Goal: Task Accomplishment & Management: Manage account settings

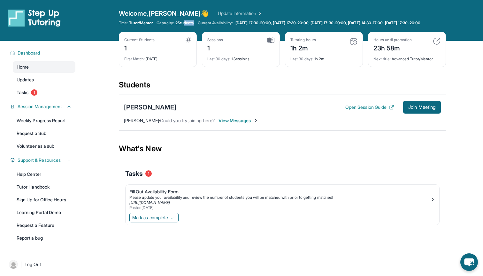
drag, startPoint x: 185, startPoint y: 24, endPoint x: 196, endPoint y: 24, distance: 11.5
click at [194, 24] on span "2 Students" at bounding box center [184, 22] width 19 height 5
click at [181, 23] on span "2 Students" at bounding box center [184, 22] width 19 height 5
click at [180, 22] on span "2 Students" at bounding box center [184, 22] width 19 height 5
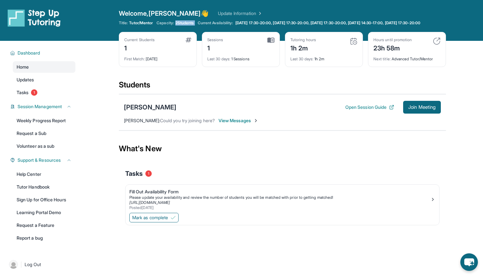
click at [180, 22] on span "2 Students" at bounding box center [184, 22] width 19 height 5
click at [194, 26] on div "Title: Tutor/Mentor Capacity: 2 Students Current Availability: [DATE] 17:30-20:…" at bounding box center [282, 22] width 327 height 5
click at [227, 12] on link "Update Information" at bounding box center [240, 13] width 45 height 6
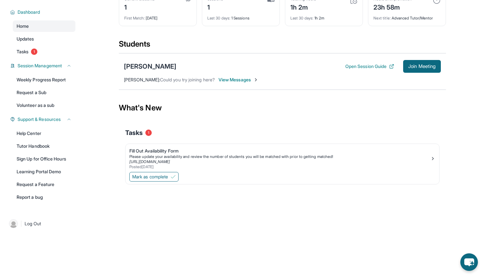
scroll to position [46, 0]
click at [232, 81] on span "View Messages" at bounding box center [238, 80] width 40 height 6
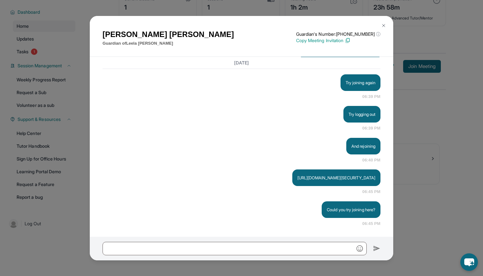
click at [446, 155] on div "[PERSON_NAME] Guardian of [PERSON_NAME] Guardian's Number: [PHONE_NUMBER] ⓘ Thi…" at bounding box center [241, 138] width 483 height 276
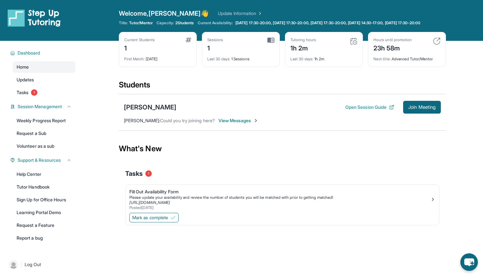
scroll to position [0, 0]
click at [183, 22] on span "2 Students" at bounding box center [184, 22] width 19 height 5
click at [34, 96] on span "1" at bounding box center [34, 92] width 6 height 6
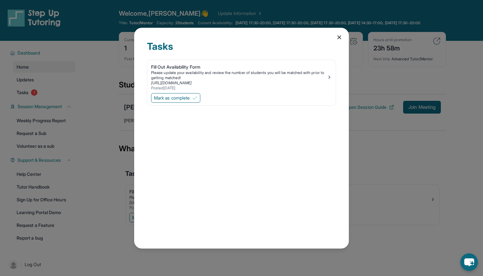
click at [339, 35] on icon at bounding box center [339, 37] width 6 height 6
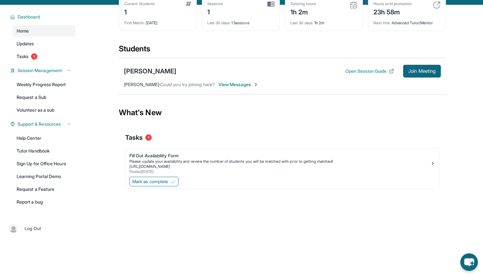
scroll to position [35, 0]
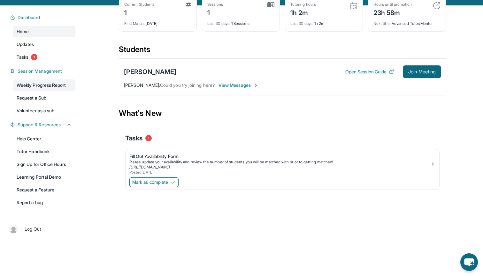
click at [58, 96] on div "Weekly Progress Report Request a Sub Volunteer as a sub" at bounding box center [44, 98] width 63 height 37
click at [56, 91] on link "Weekly Progress Report" at bounding box center [44, 85] width 63 height 11
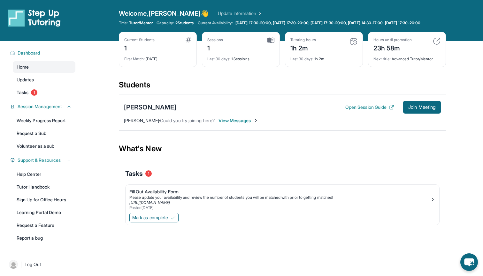
scroll to position [0, 0]
click at [29, 56] on span "Dashboard" at bounding box center [29, 53] width 23 height 6
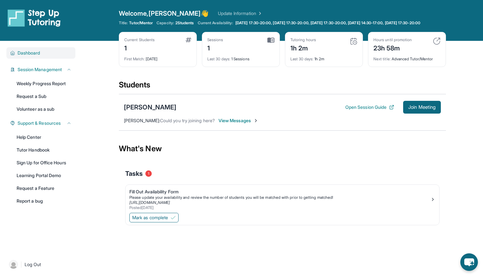
click at [29, 56] on span "Dashboard" at bounding box center [29, 53] width 23 height 6
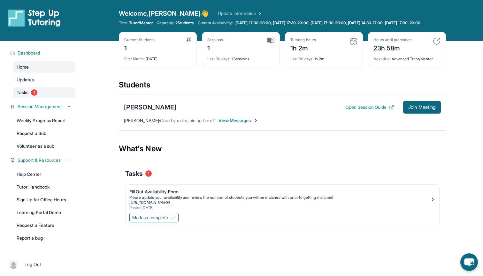
click at [47, 98] on link "Tasks 1" at bounding box center [44, 92] width 63 height 11
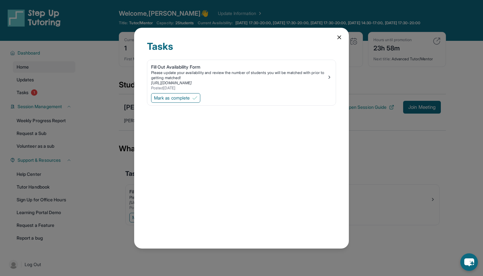
click at [339, 36] on icon at bounding box center [339, 37] width 6 height 6
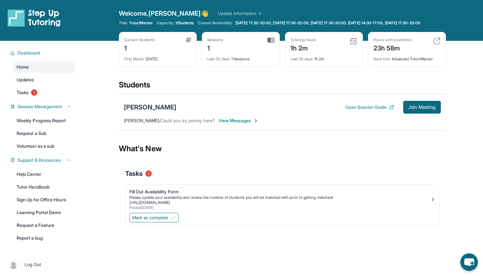
click at [232, 53] on div "Sessions 1" at bounding box center [240, 44] width 67 height 15
click at [385, 49] on div "23h 58m" at bounding box center [392, 47] width 38 height 10
click at [210, 48] on div "1" at bounding box center [215, 47] width 16 height 10
click at [264, 26] on span "[DATE] 17:30-20:00, [DATE] 17:30-20:00, [DATE] 17:30-20:00, [DATE] 14:30-17:00,…" at bounding box center [327, 22] width 185 height 5
